Goal: Task Accomplishment & Management: Manage account settings

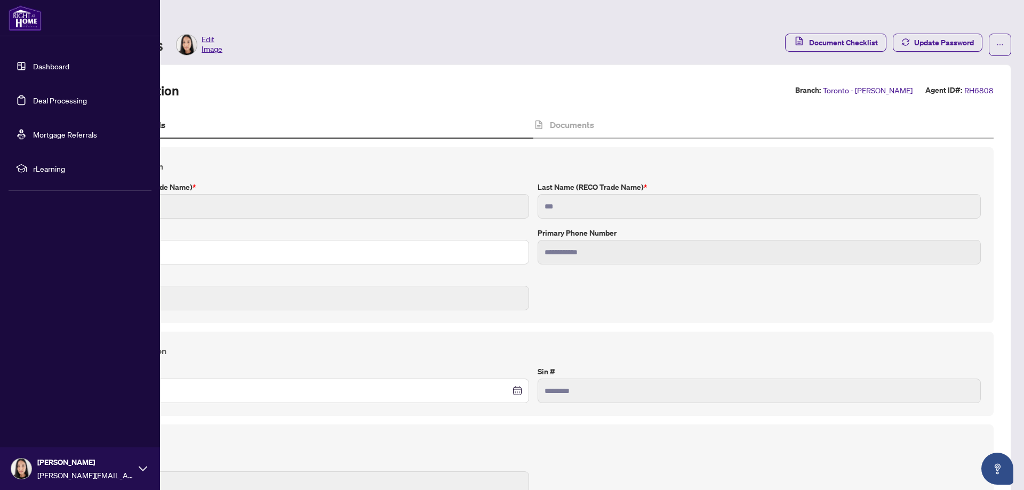
click at [33, 65] on link "Dashboard" at bounding box center [51, 66] width 36 height 10
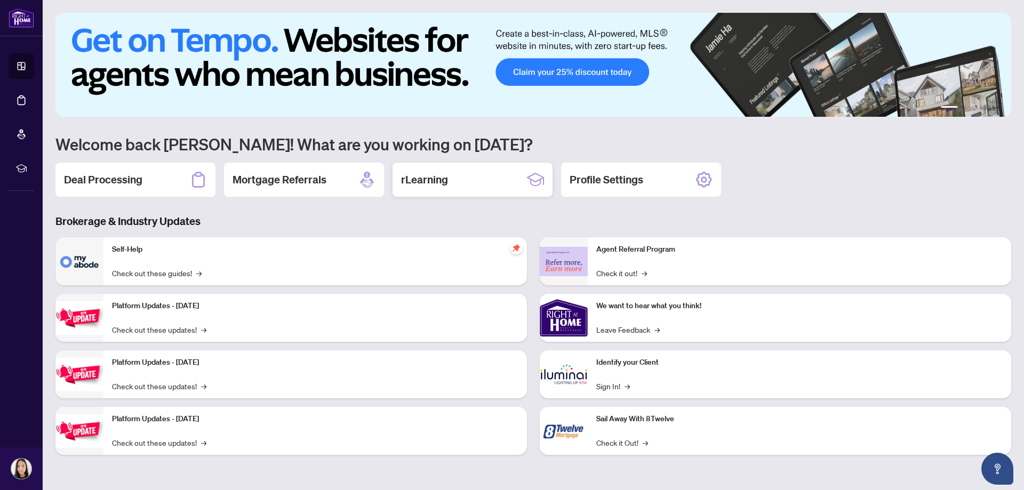
click at [452, 181] on div "rLearning" at bounding box center [473, 180] width 160 height 34
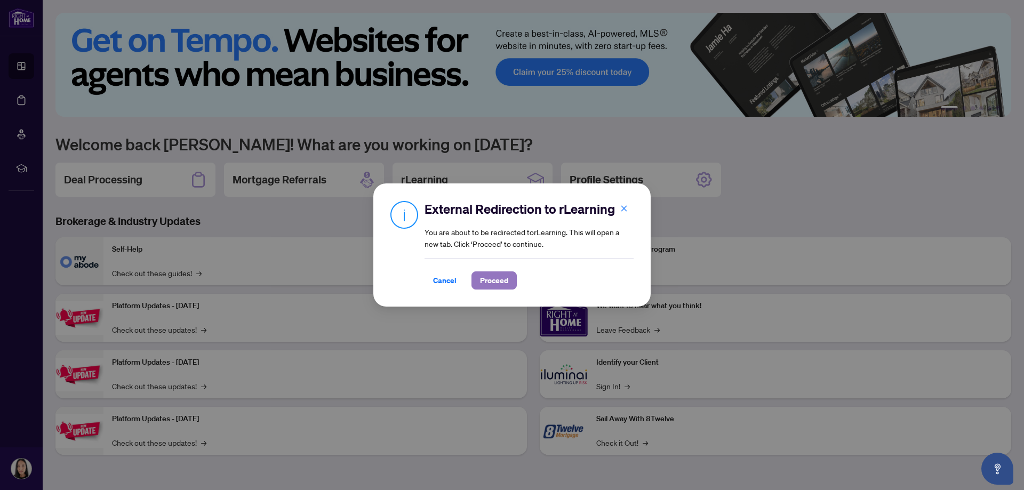
click at [501, 277] on span "Proceed" at bounding box center [494, 280] width 28 height 17
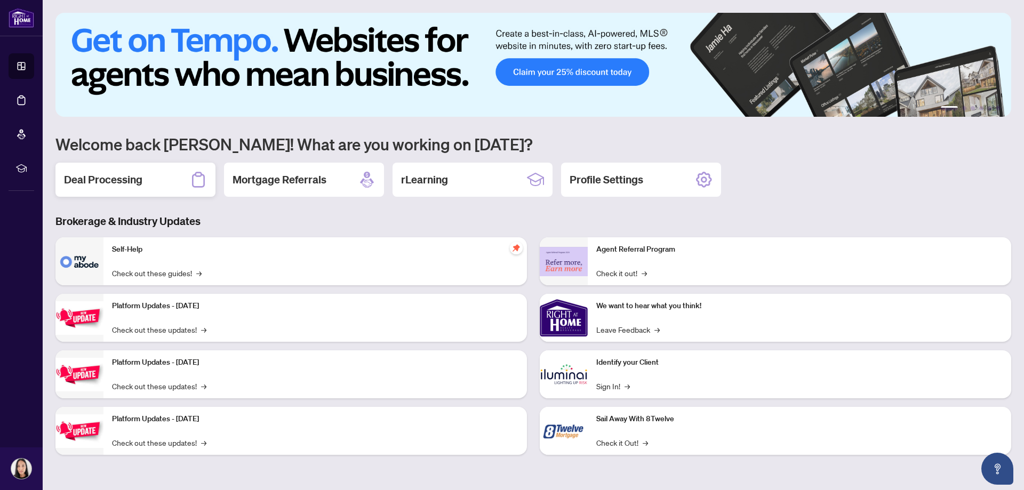
click at [146, 173] on div "Deal Processing" at bounding box center [135, 180] width 160 height 34
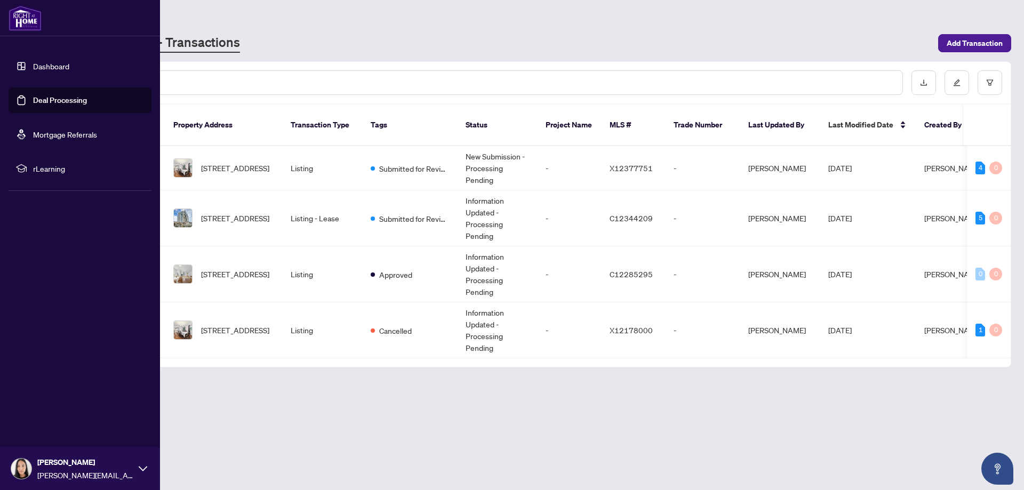
click at [42, 67] on link "Dashboard" at bounding box center [51, 66] width 36 height 10
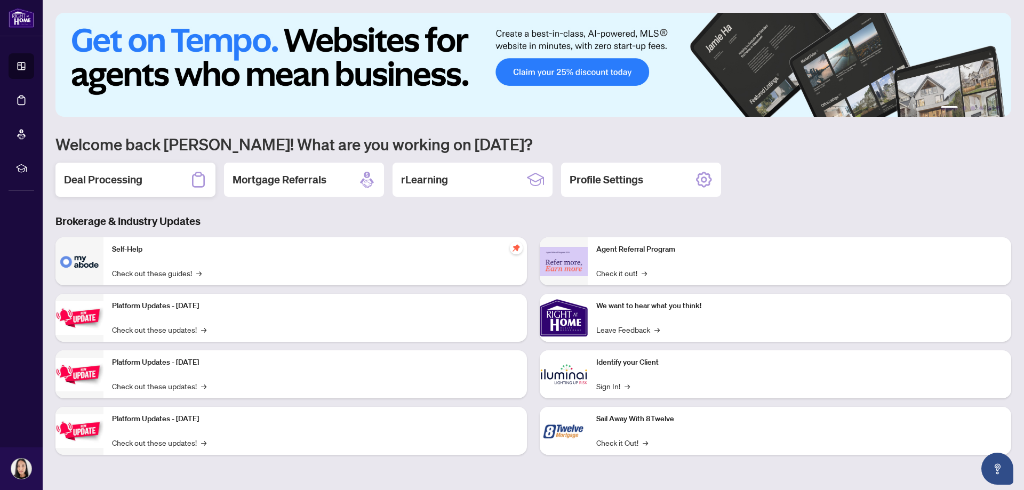
click at [111, 184] on h2 "Deal Processing" at bounding box center [103, 179] width 78 height 15
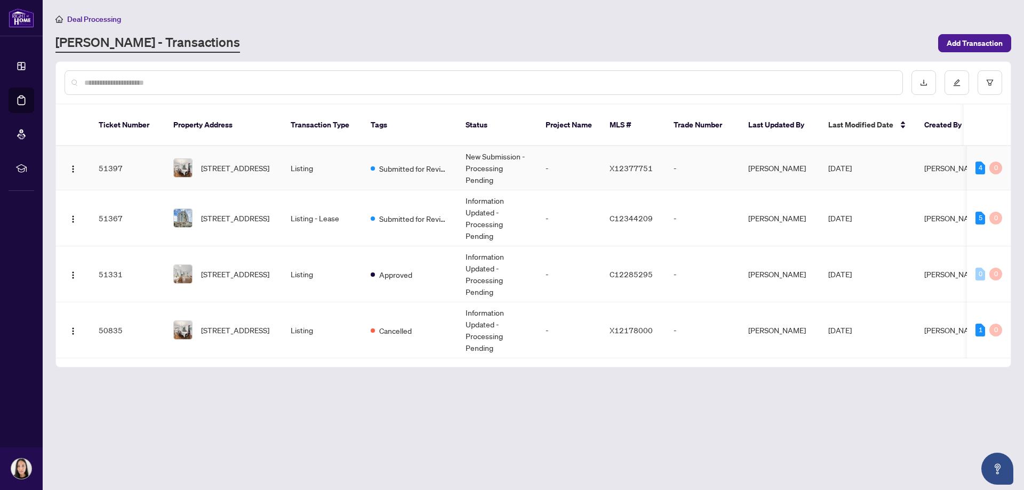
click at [241, 162] on span "[STREET_ADDRESS]" at bounding box center [235, 168] width 68 height 12
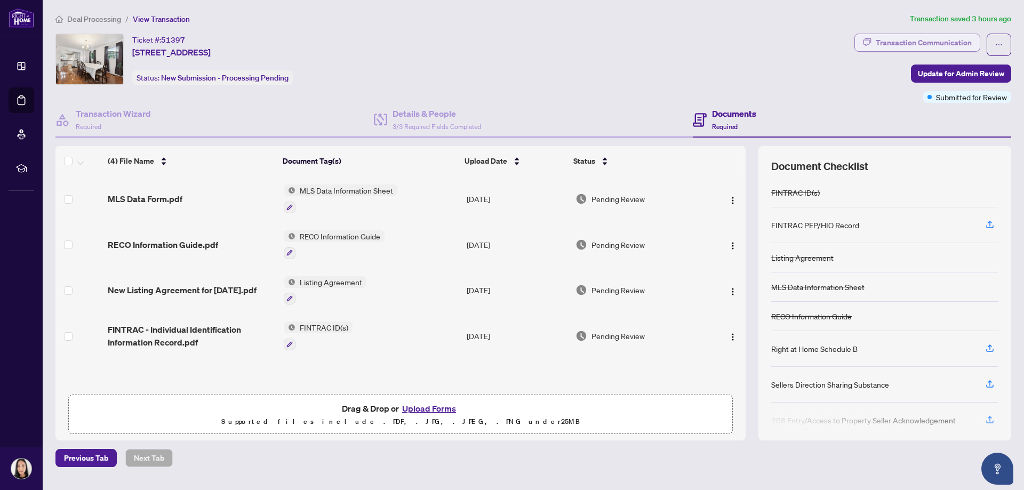
click at [944, 42] on div "Transaction Communication" at bounding box center [924, 42] width 96 height 17
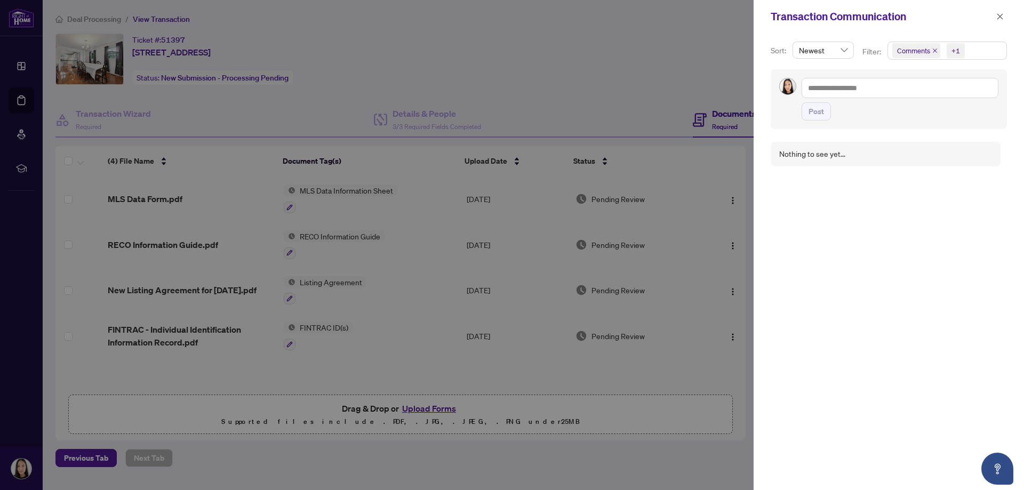
drag, startPoint x: 581, startPoint y: 26, endPoint x: 669, endPoint y: 26, distance: 87.5
click at [593, 26] on div at bounding box center [512, 245] width 1024 height 490
click at [995, 15] on button "button" at bounding box center [1000, 16] width 14 height 13
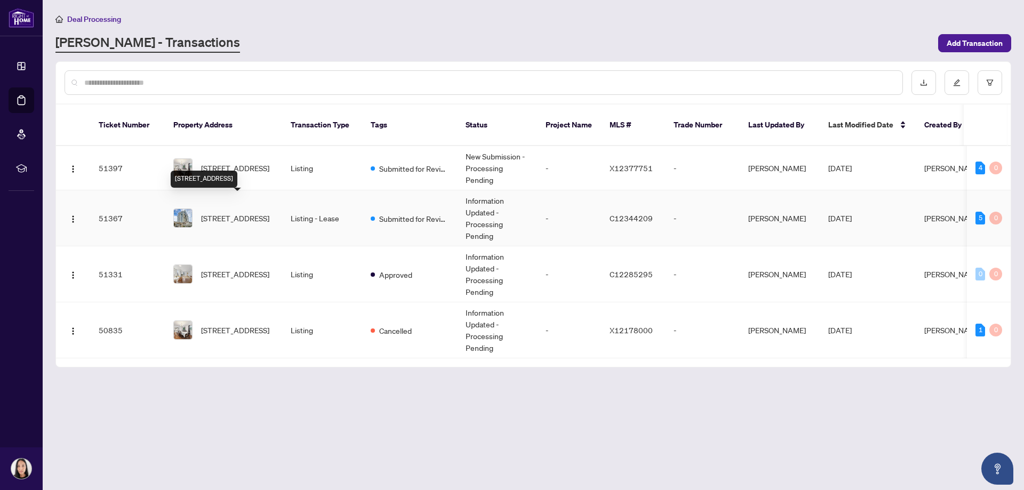
click at [218, 212] on span "[STREET_ADDRESS]" at bounding box center [235, 218] width 68 height 12
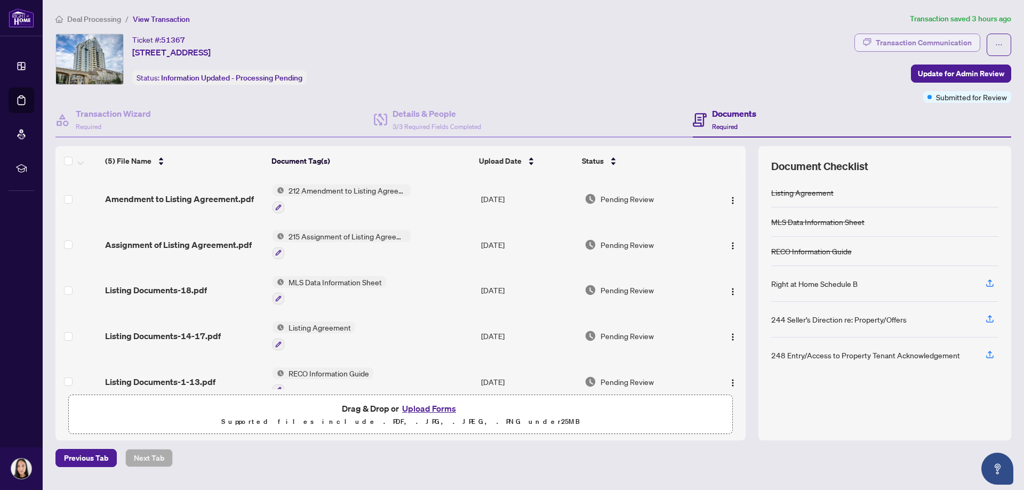
click at [950, 40] on div "Transaction Communication" at bounding box center [924, 42] width 96 height 17
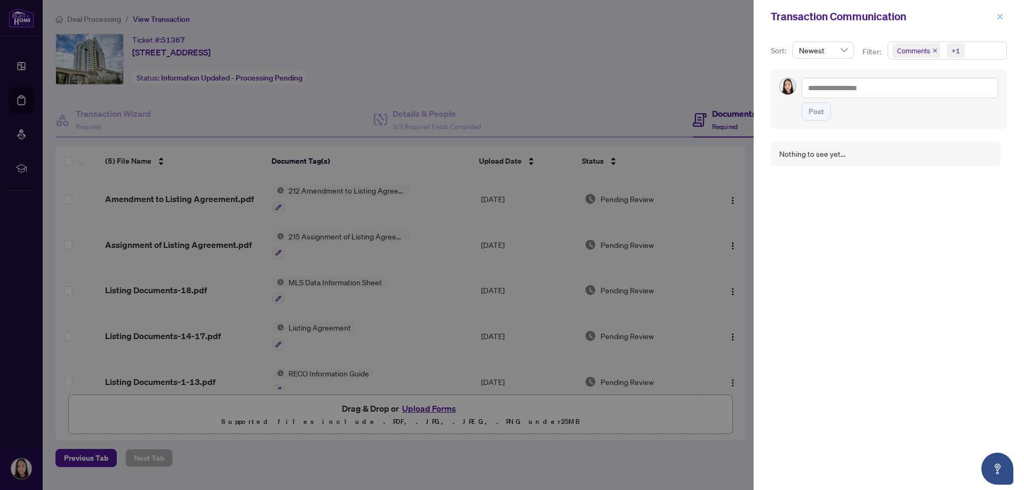
click at [1002, 14] on icon "close" at bounding box center [999, 16] width 7 height 7
